Goal: Task Accomplishment & Management: Complete application form

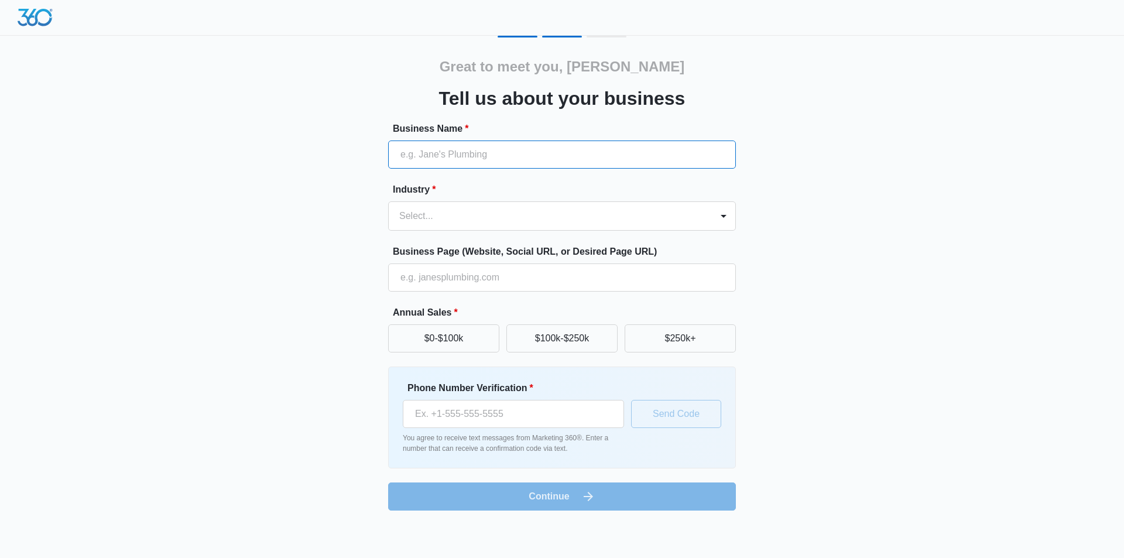
click at [513, 159] on input "Business Name *" at bounding box center [562, 155] width 348 height 28
type input "Show Me Estate Sales"
click at [724, 213] on div at bounding box center [724, 216] width 19 height 19
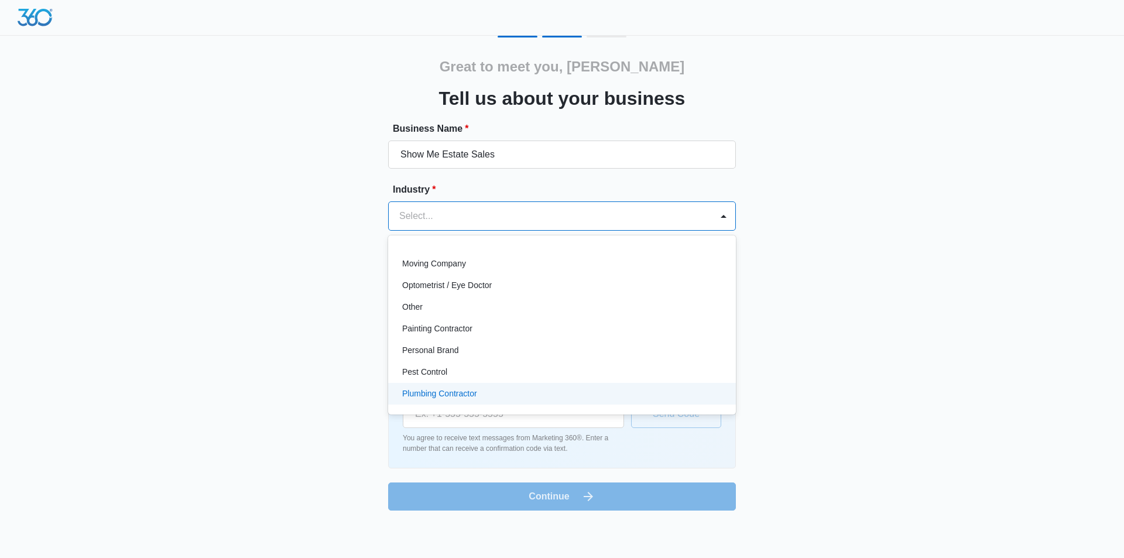
scroll to position [633, 0]
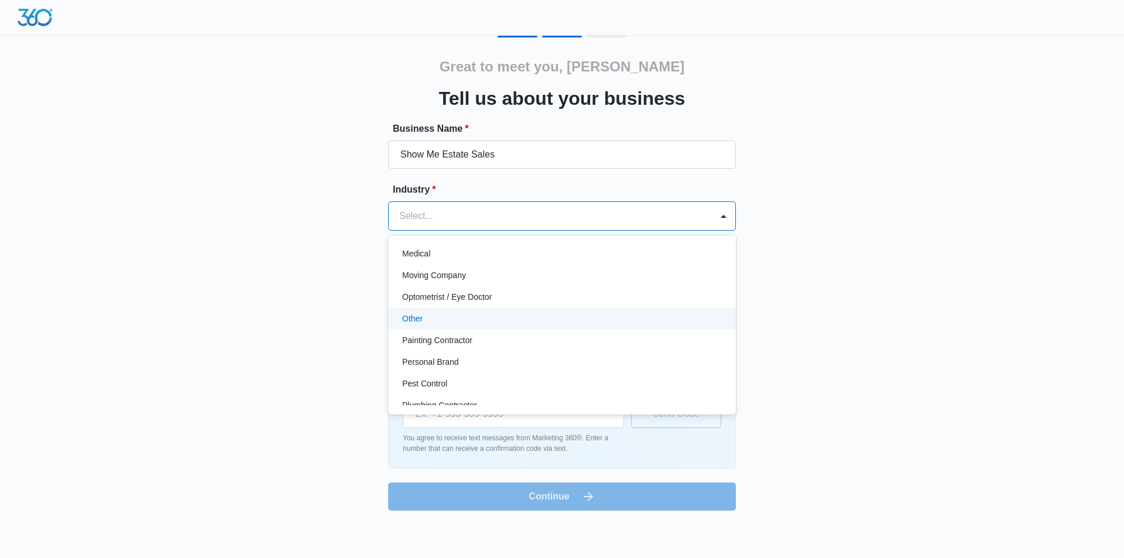
click at [413, 320] on p "Other" at bounding box center [412, 319] width 20 height 12
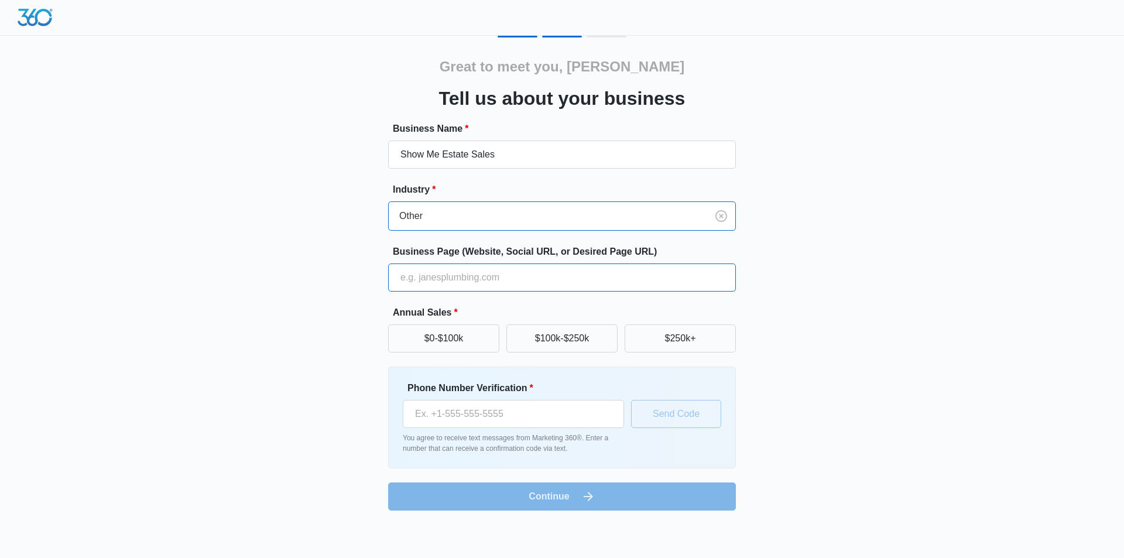
click at [426, 276] on input "Business Page (Website, Social URL, or Desired Page URL)" at bounding box center [562, 278] width 348 height 28
type input "showmeestatesales.net"
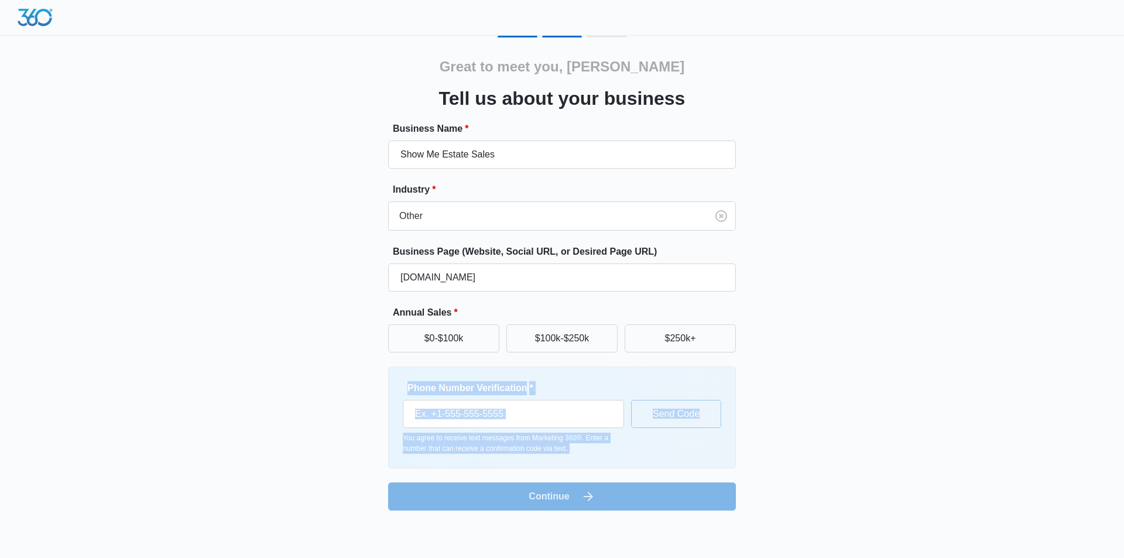
click at [756, 352] on div "Great to meet you, vicki Tell us about your business Business Name * Show Me Es…" at bounding box center [562, 273] width 703 height 475
click at [527, 418] on input "Phone Number Verification *" at bounding box center [513, 414] width 221 height 28
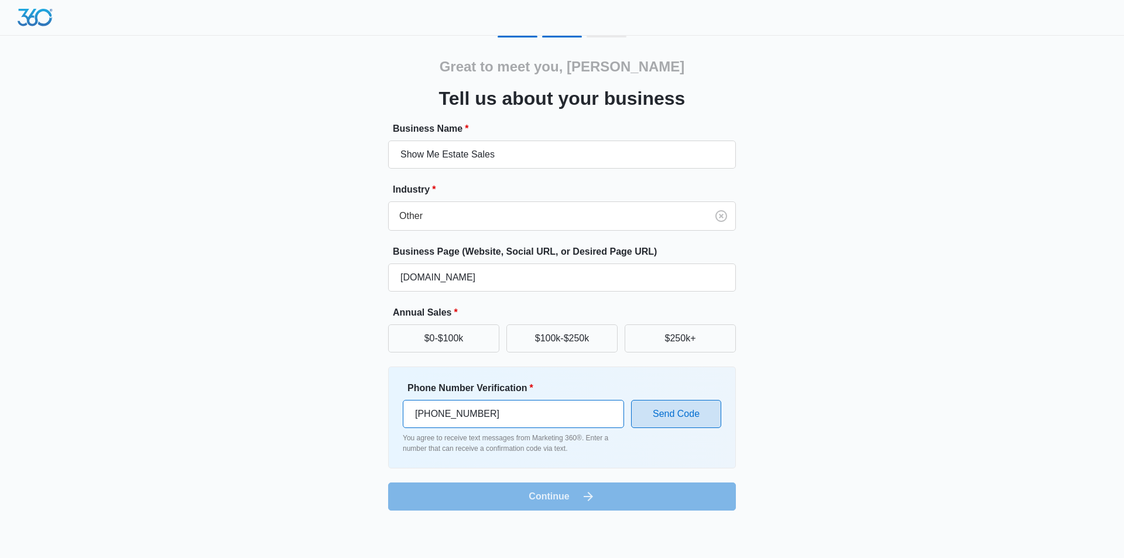
type input "(314) 827-7470"
click at [679, 417] on button "Send Code" at bounding box center [676, 414] width 90 height 28
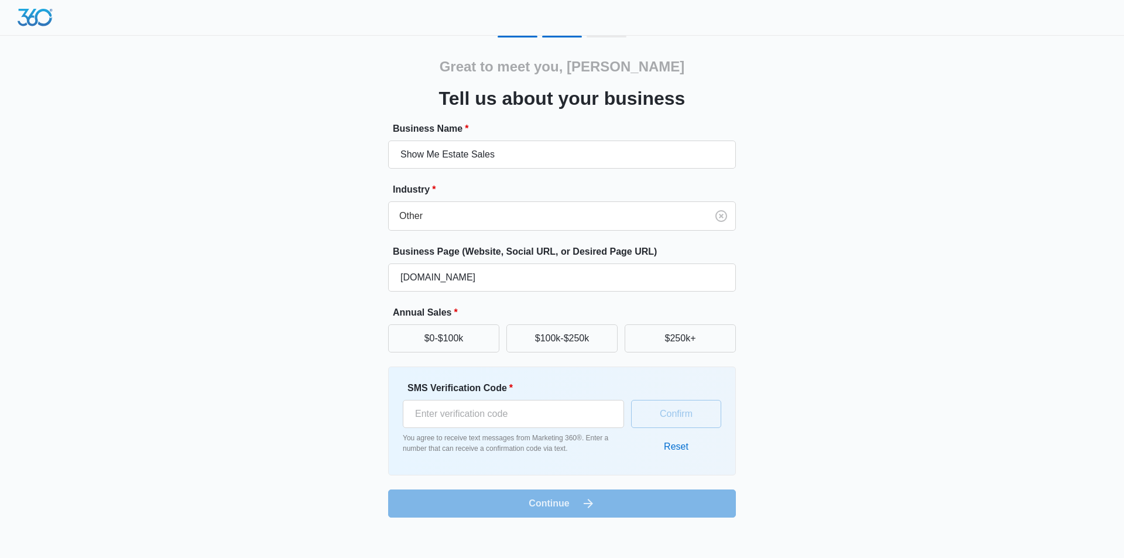
click at [647, 415] on div "Confirm Reset" at bounding box center [676, 421] width 90 height 80
click at [655, 408] on div "Confirm Reset" at bounding box center [676, 421] width 90 height 80
click at [455, 408] on input "SMS Verification Code *" at bounding box center [513, 414] width 221 height 28
type input "781941"
click at [682, 409] on button "Confirm" at bounding box center [676, 414] width 90 height 28
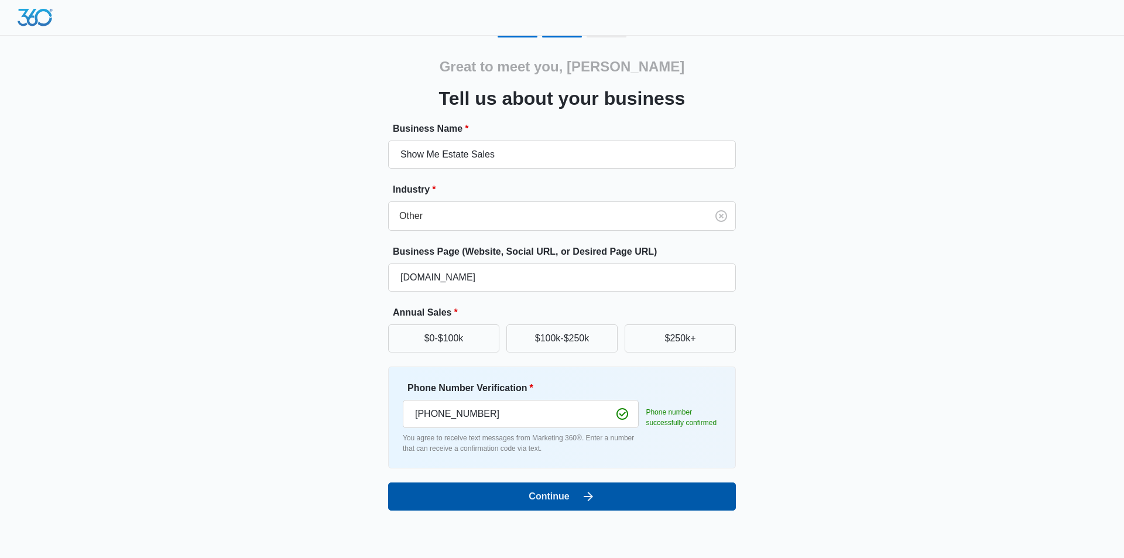
click at [562, 500] on button "Continue" at bounding box center [562, 497] width 348 height 28
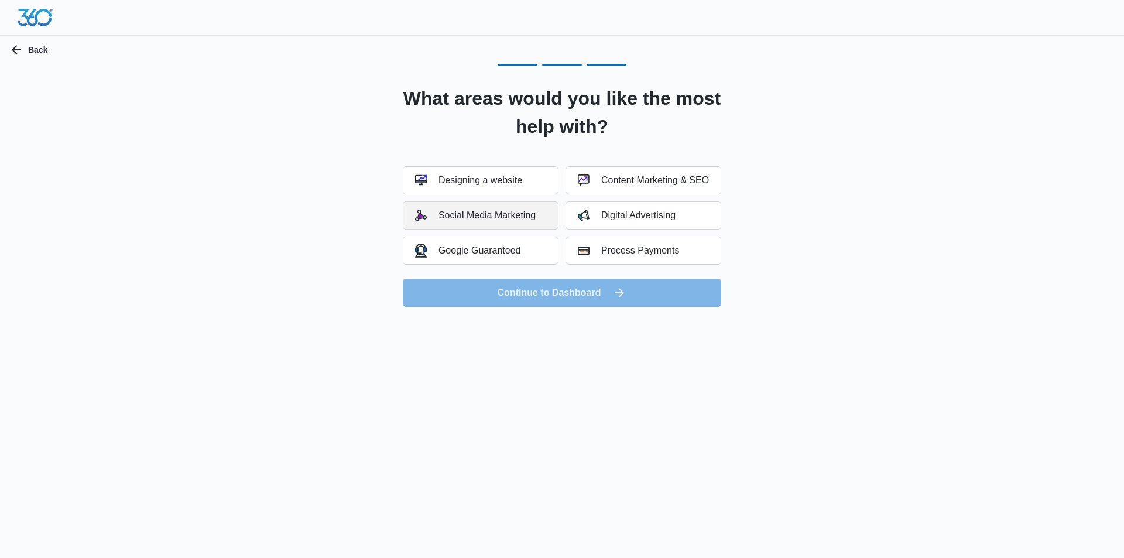
click at [525, 217] on div "Social Media Marketing" at bounding box center [475, 216] width 121 height 12
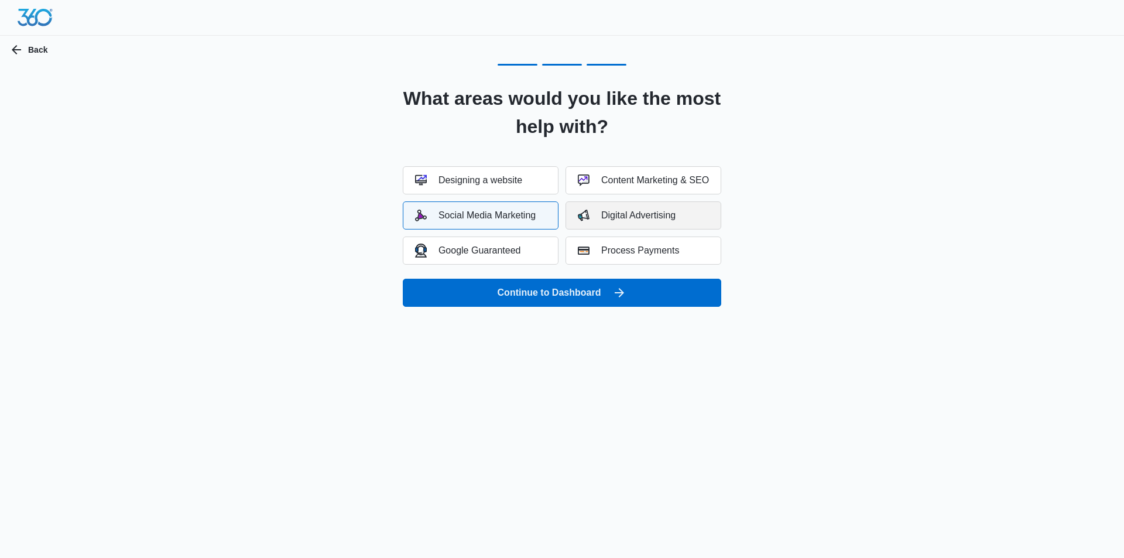
click at [615, 207] on button "Digital Advertising" at bounding box center [644, 215] width 156 height 28
click at [664, 173] on button "Content Marketing & SEO" at bounding box center [644, 180] width 156 height 28
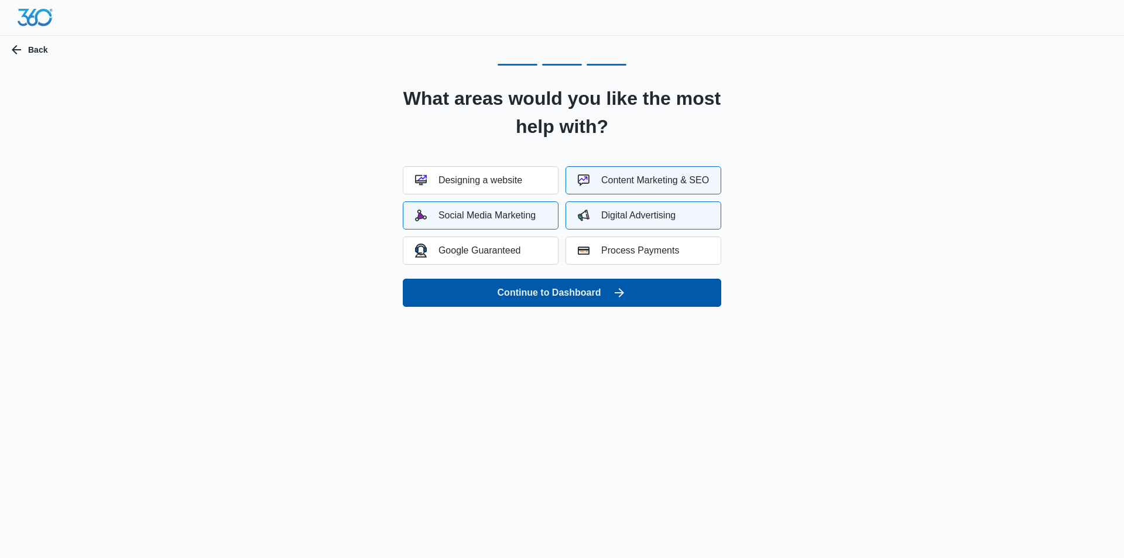
click at [604, 288] on button "Continue to Dashboard" at bounding box center [562, 293] width 319 height 28
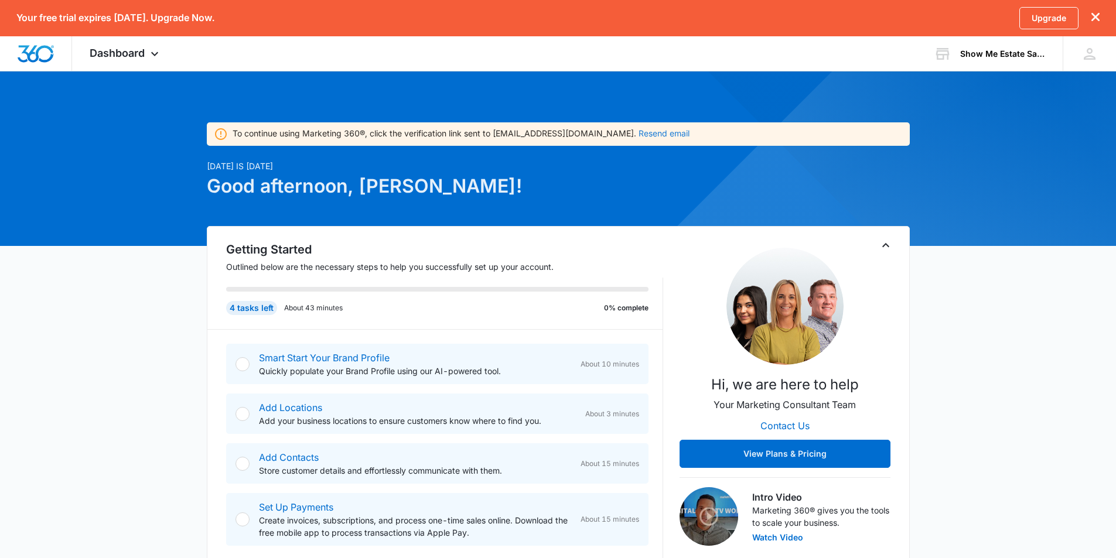
click at [638, 135] on button "Resend email" at bounding box center [663, 133] width 51 height 8
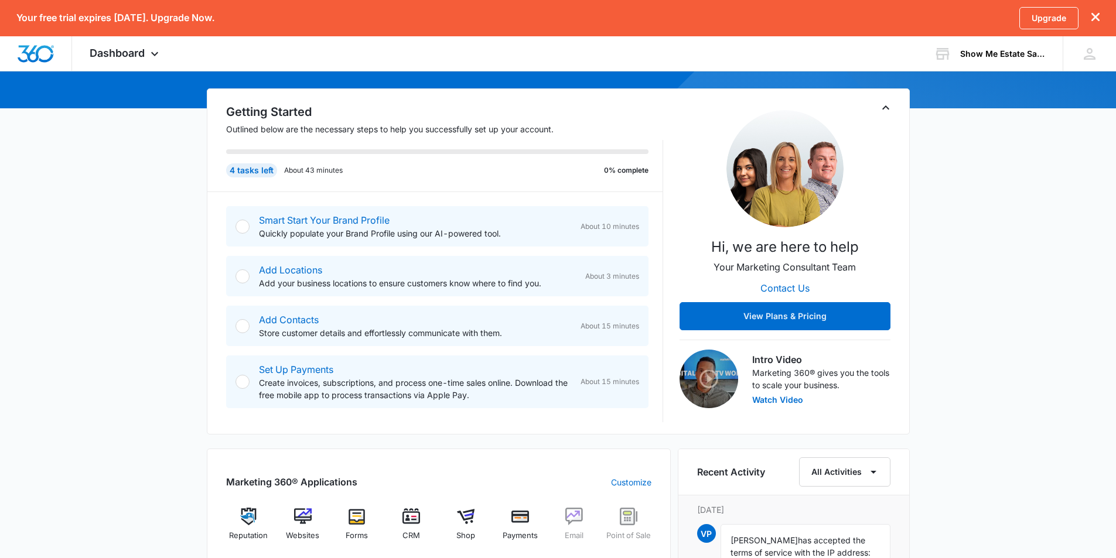
scroll to position [195, 0]
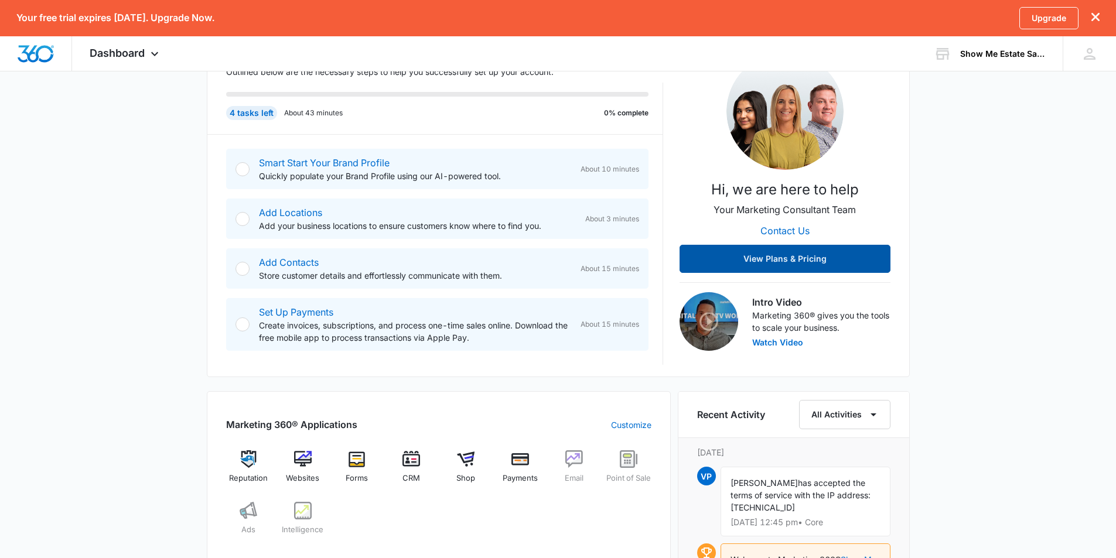
click at [792, 257] on button "View Plans & Pricing" at bounding box center [784, 259] width 211 height 28
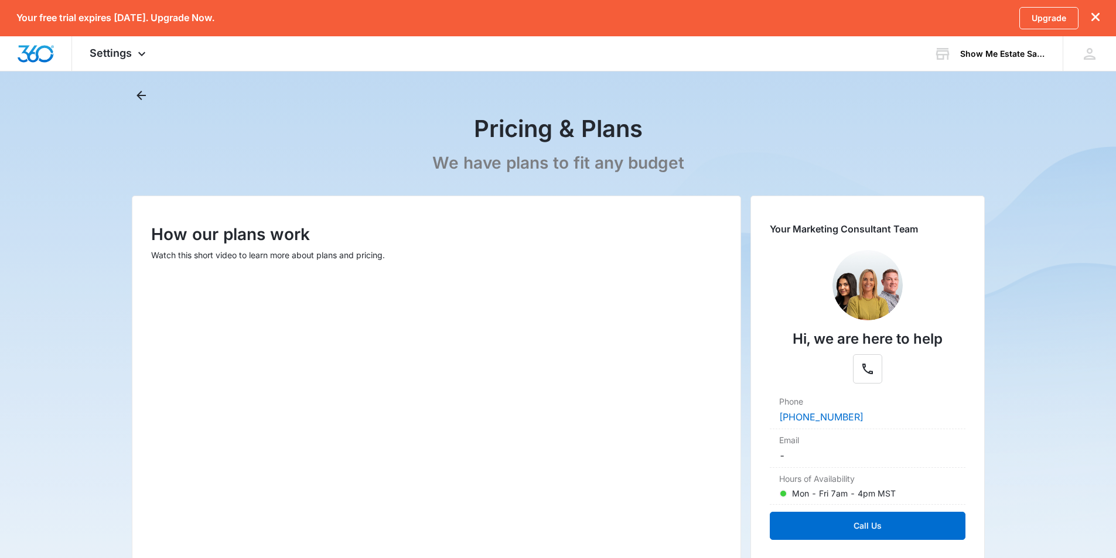
scroll to position [98, 0]
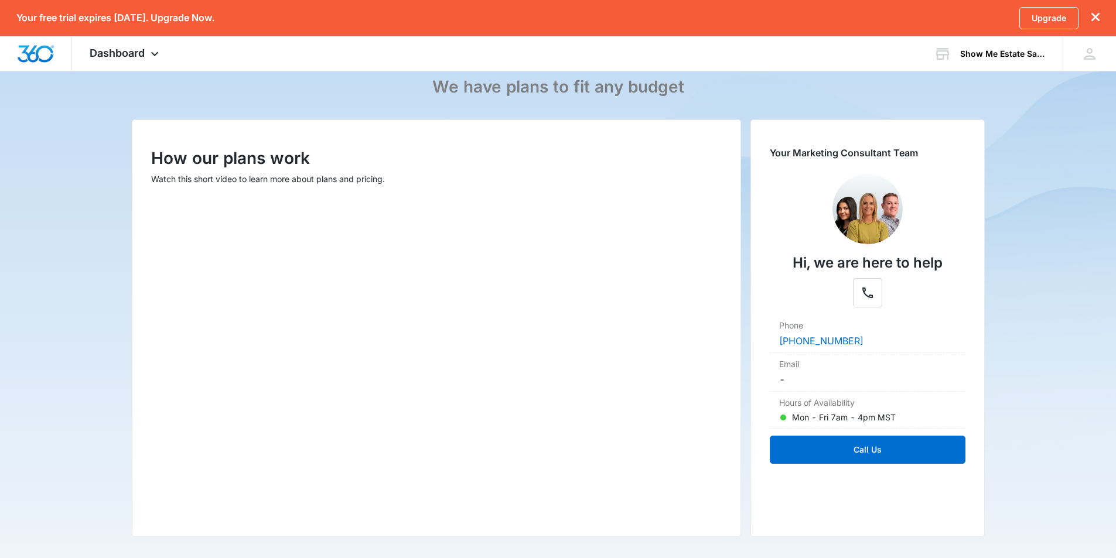
scroll to position [195, 0]
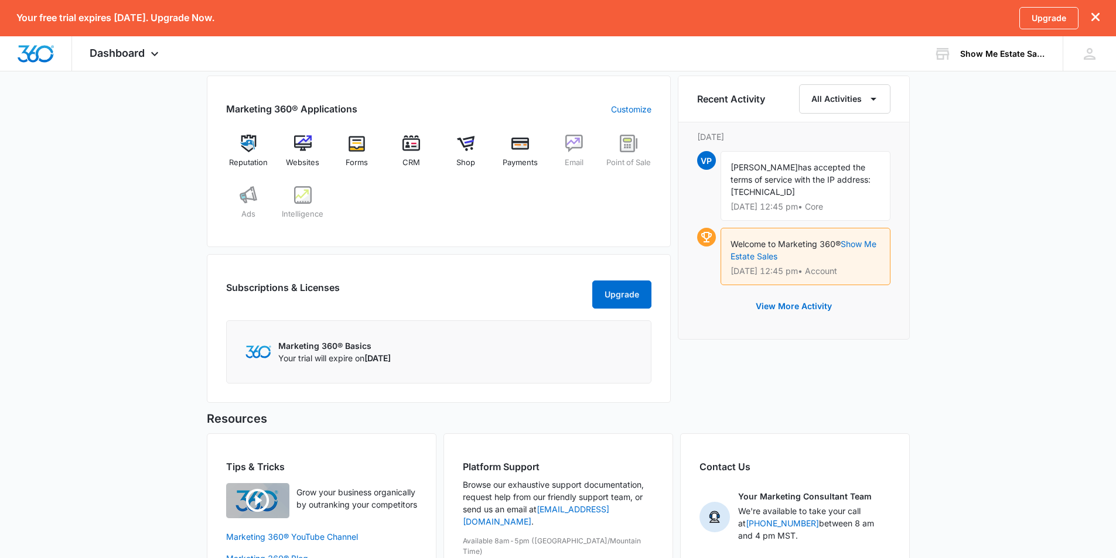
scroll to position [493, 0]
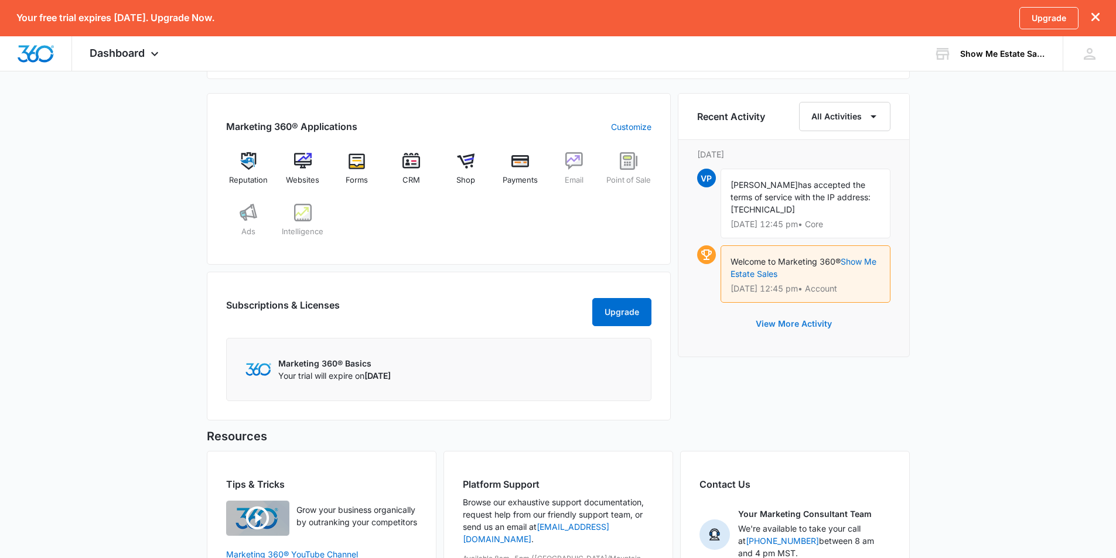
click at [799, 324] on button "View More Activity" at bounding box center [794, 324] width 100 height 28
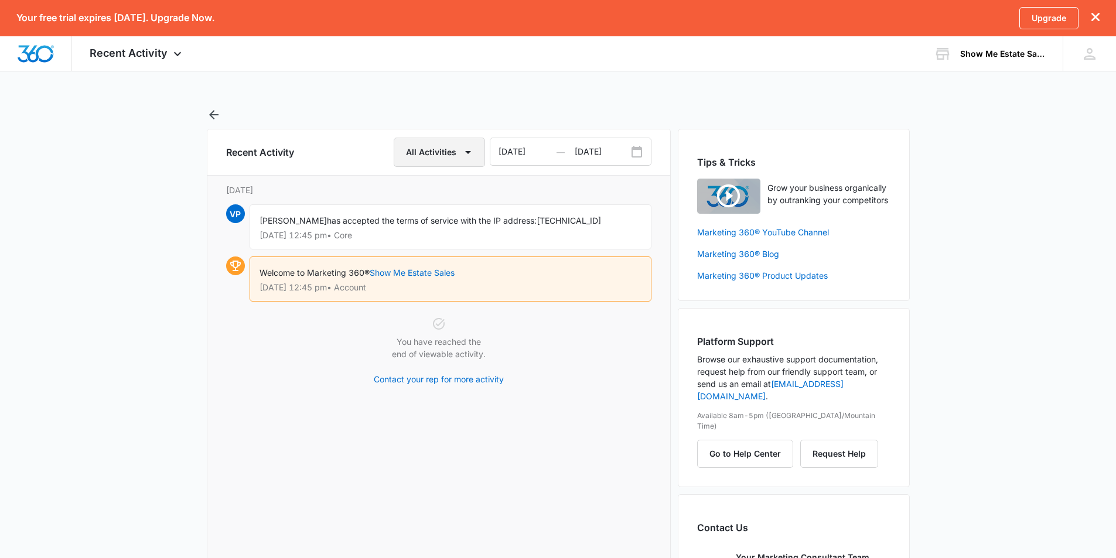
click at [467, 152] on icon "button" at bounding box center [468, 152] width 6 height 3
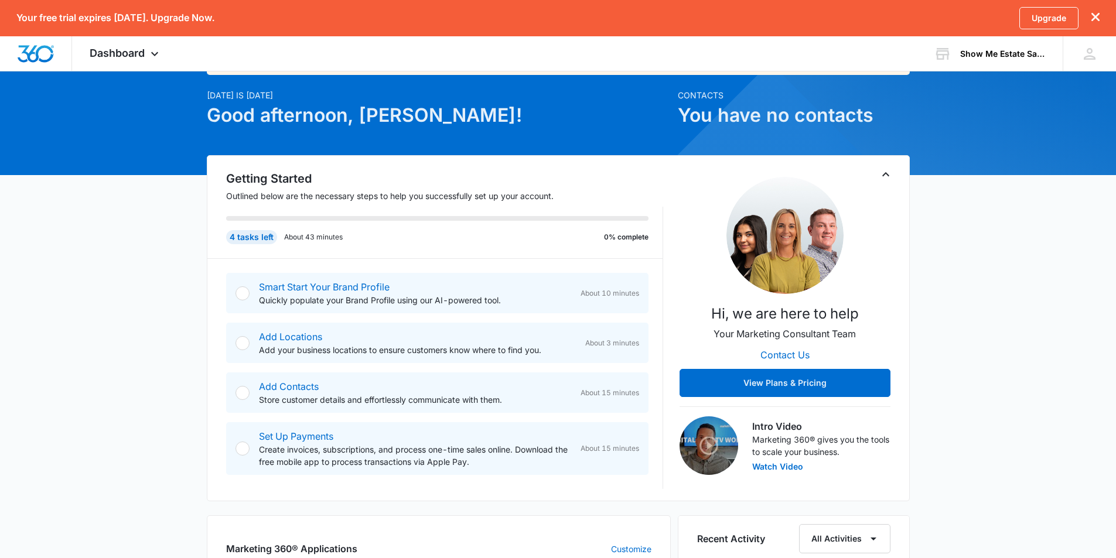
scroll to position [78, 0]
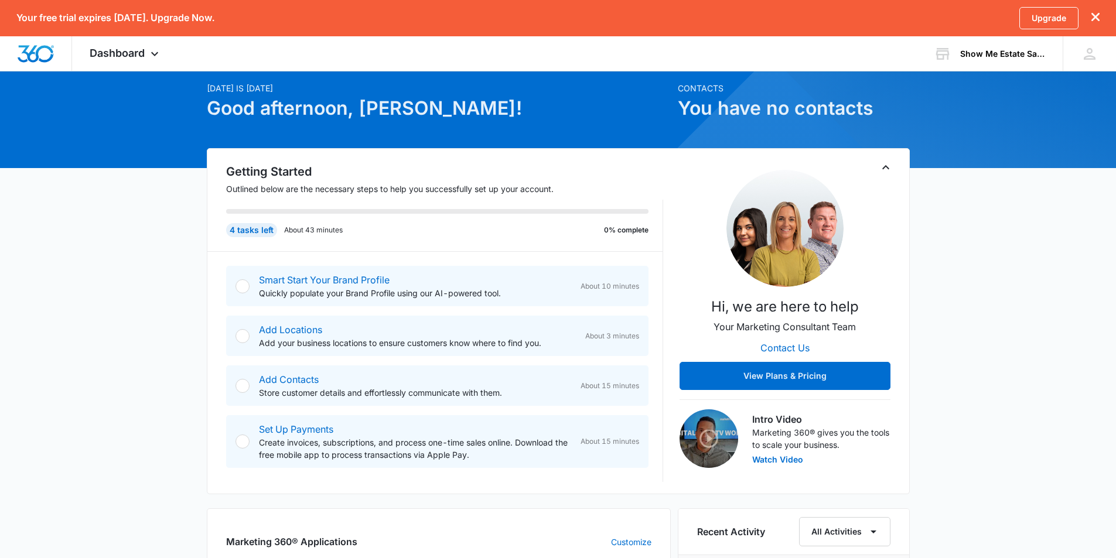
click at [241, 285] on div at bounding box center [242, 286] width 14 height 14
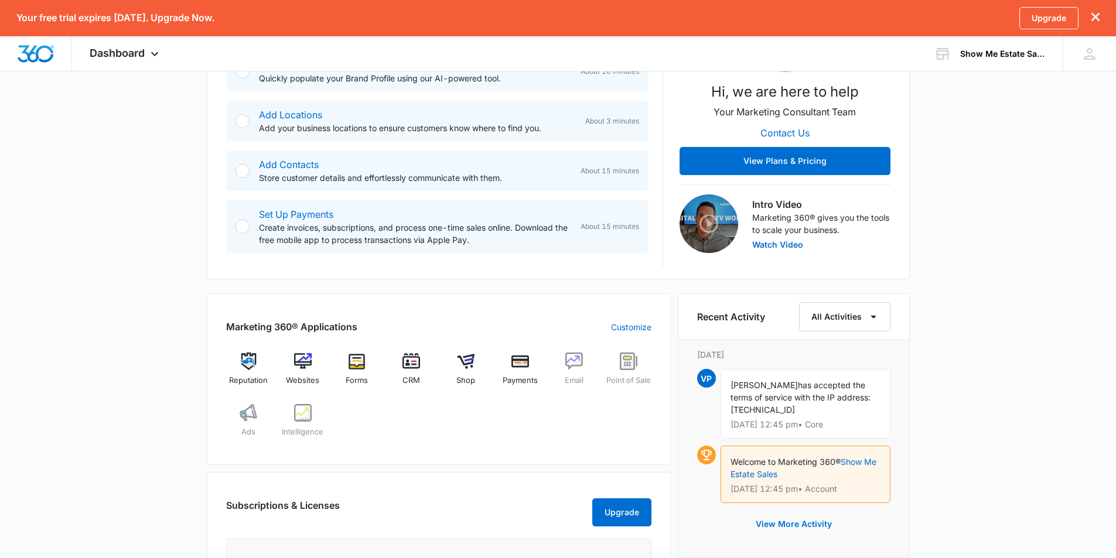
scroll to position [312, 0]
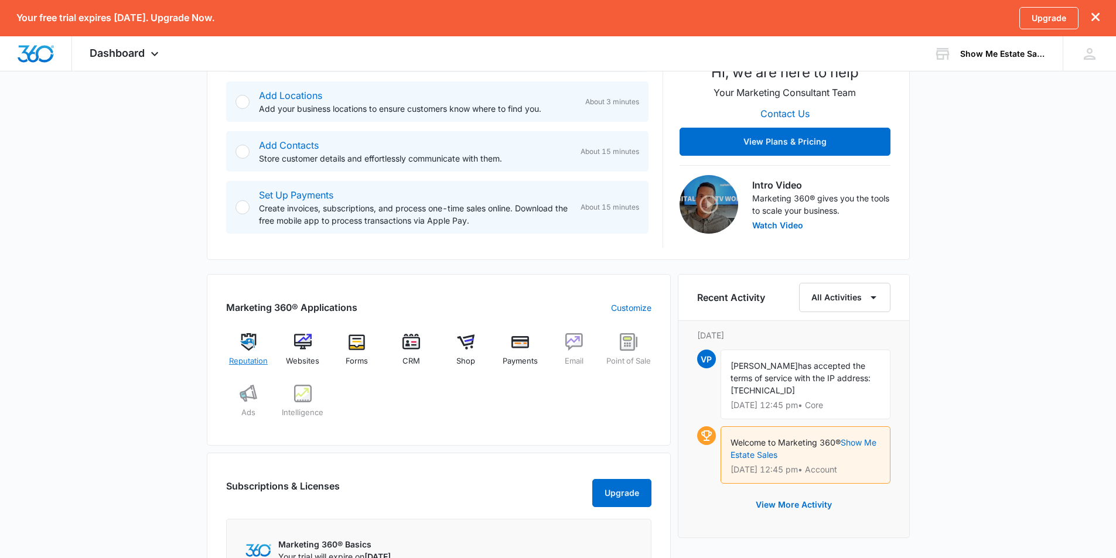
click at [245, 339] on img at bounding box center [249, 342] width 18 height 18
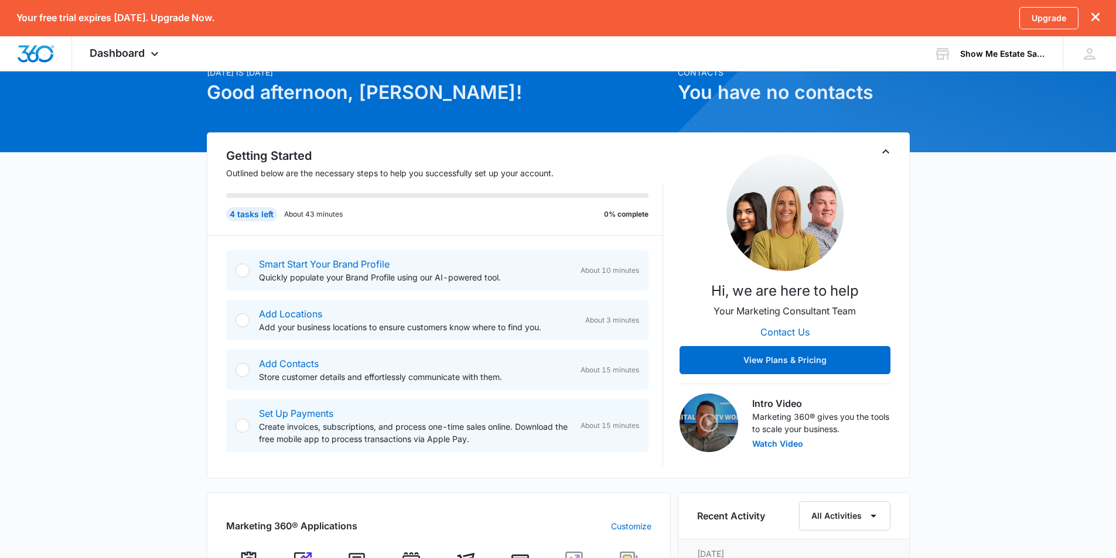
scroll to position [176, 0]
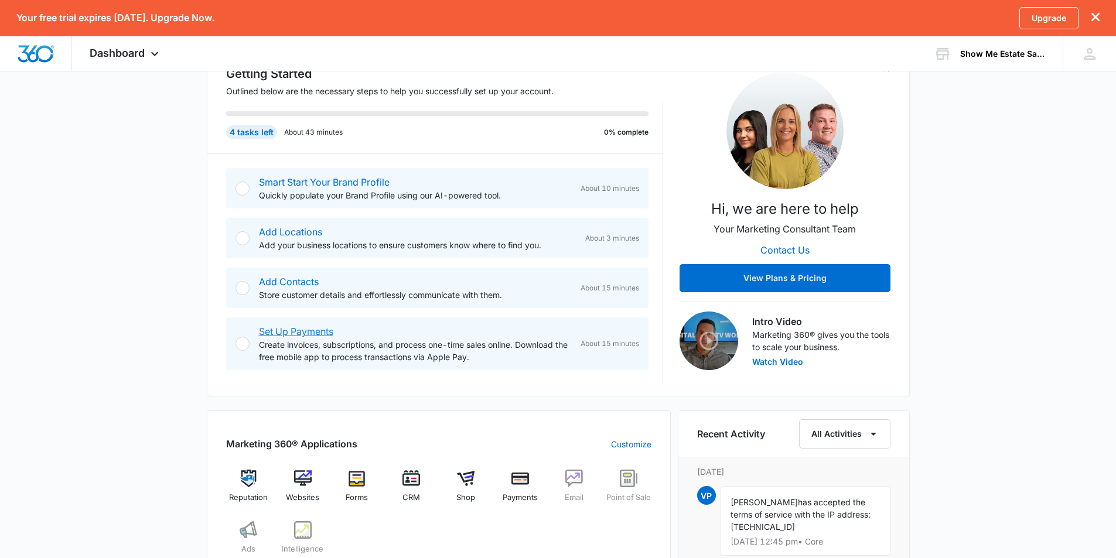
click at [295, 330] on link "Set Up Payments" at bounding box center [296, 332] width 74 height 12
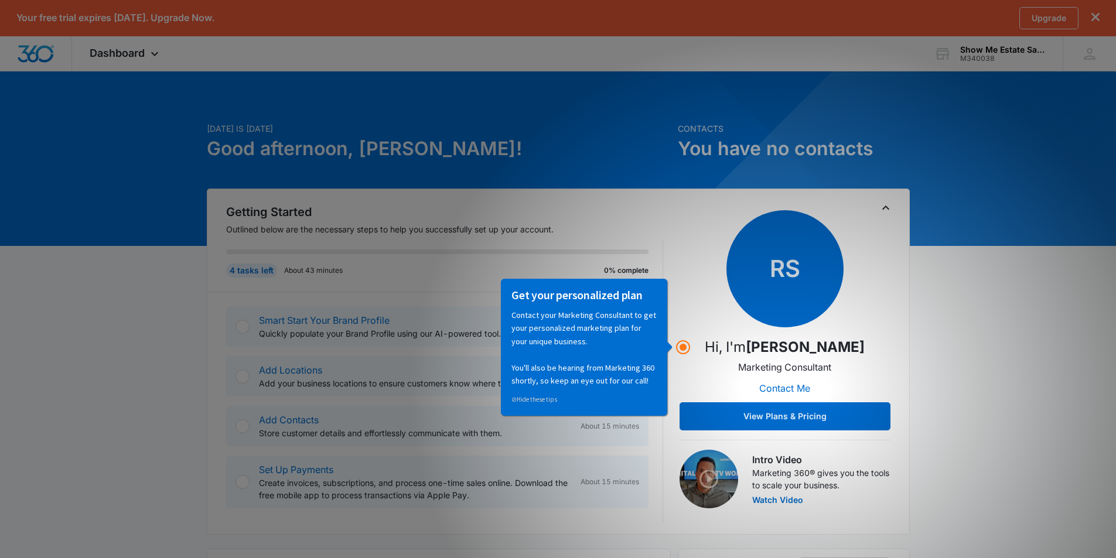
click at [1095, 16] on icon "dismiss this dialog" at bounding box center [1095, 17] width 8 height 8
